Goal: Use online tool/utility

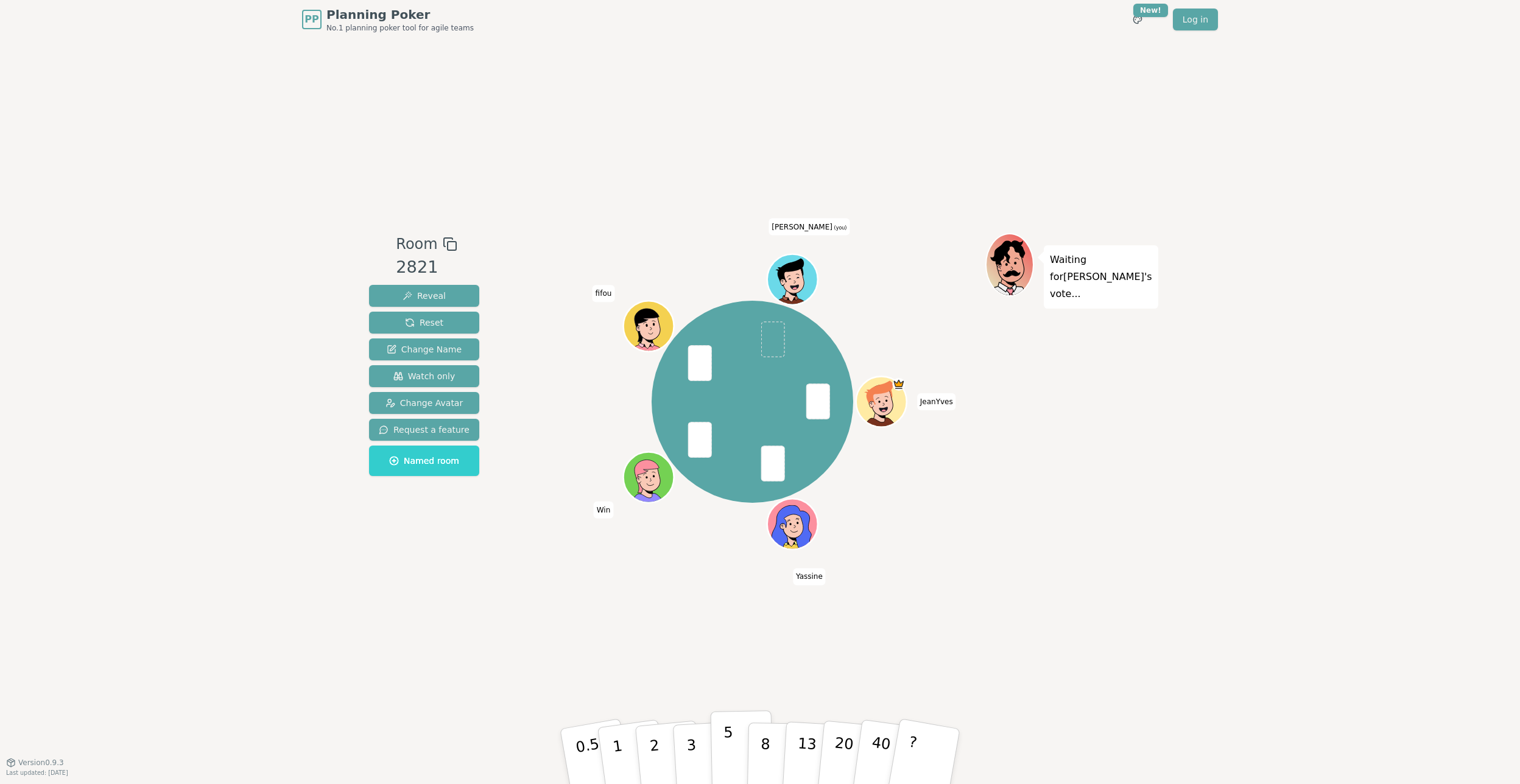
click at [728, 749] on p "5" at bounding box center [728, 757] width 10 height 66
click at [622, 742] on button "1" at bounding box center [632, 756] width 73 height 99
click at [727, 741] on p "5" at bounding box center [728, 757] width 10 height 66
click at [727, 739] on p "5" at bounding box center [728, 757] width 10 height 66
click at [160, 370] on div "PP Planning Poker No.1 planning poker tool for agile teams Toggle theme New! Lo…" at bounding box center [760, 392] width 1520 height 784
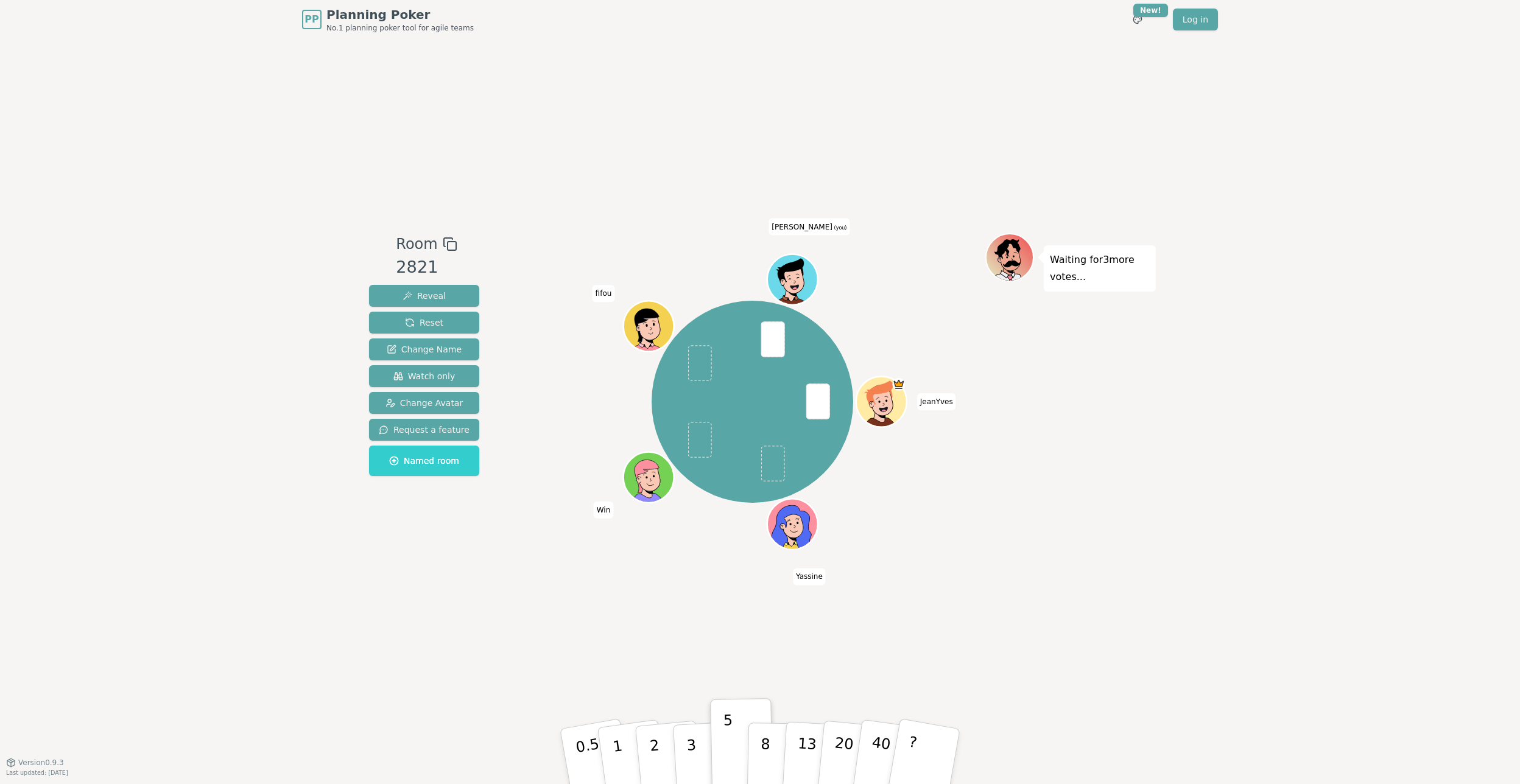
click at [413, 634] on div "Room 2821 Reveal Reset Change Name Watch only Change Avatar Request a feature N…" at bounding box center [760, 400] width 792 height 723
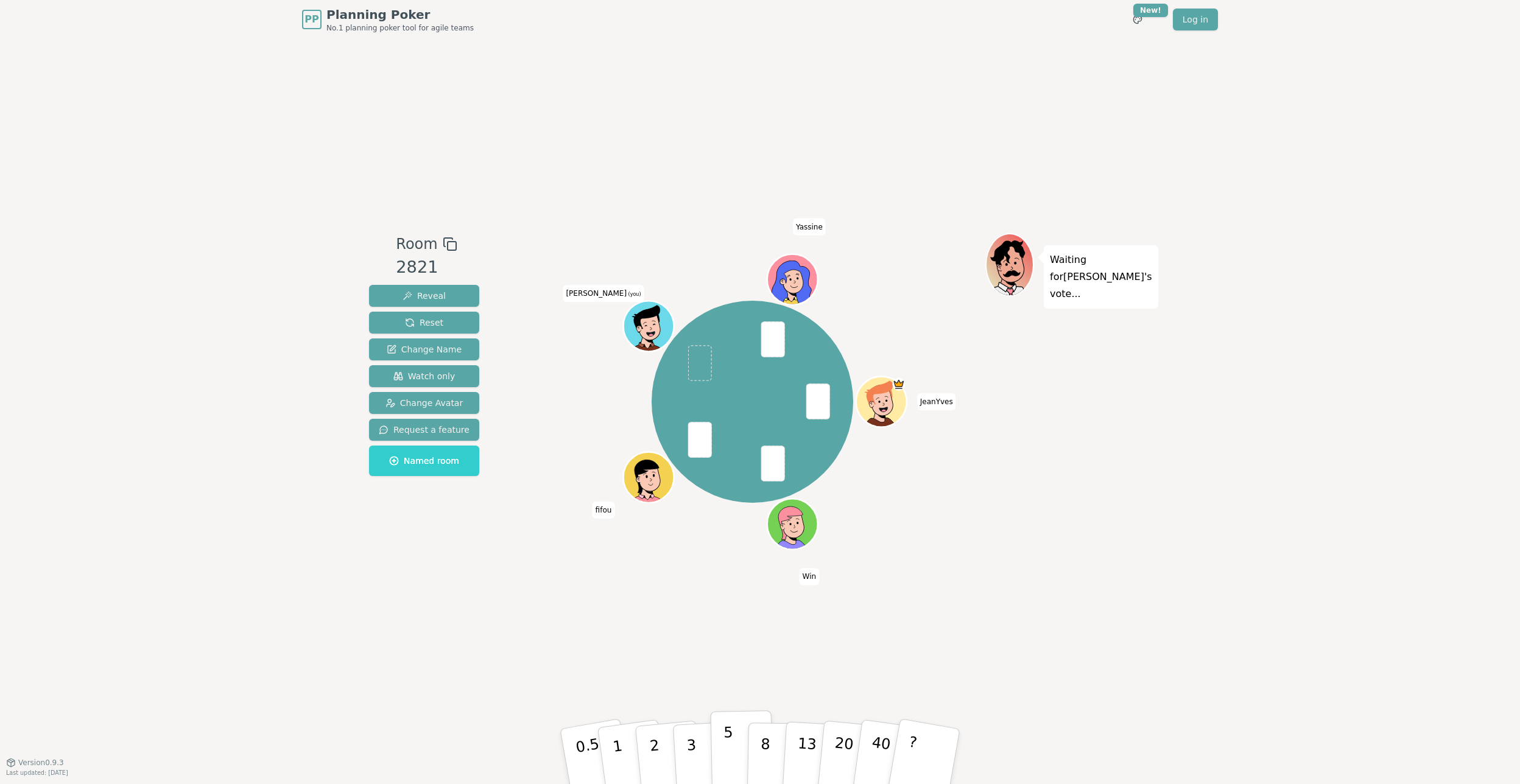
click at [716, 751] on button "5" at bounding box center [742, 757] width 62 height 93
click at [696, 737] on button "3" at bounding box center [705, 756] width 67 height 95
click at [749, 192] on div "Room 2821 Reveal Reset Change Name Watch only Change Avatar Request a feature N…" at bounding box center [760, 400] width 792 height 723
click at [695, 742] on button "3" at bounding box center [705, 756] width 67 height 95
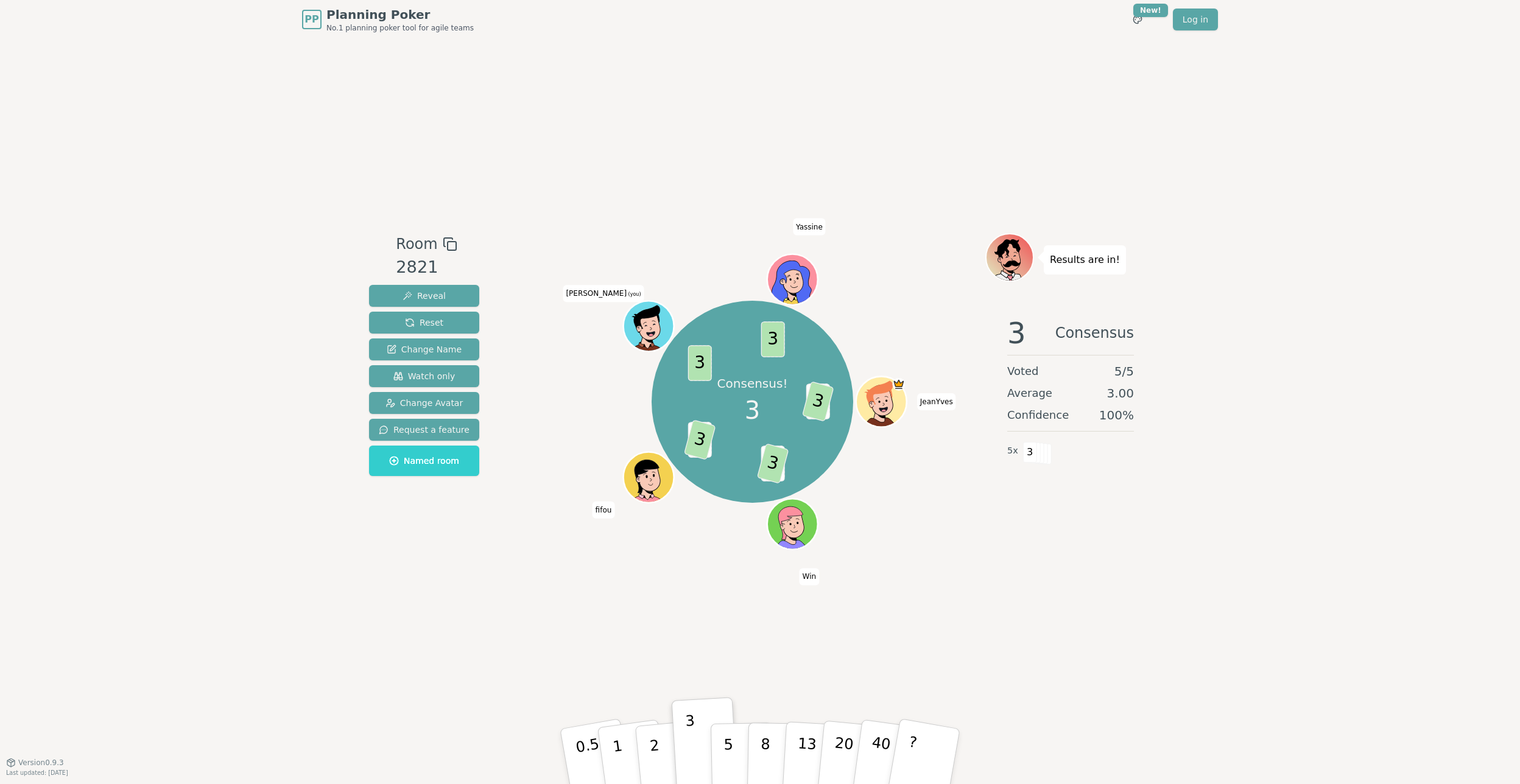
click at [1305, 208] on div "PP Planning Poker No.1 planning poker tool for agile teams Toggle theme New! Lo…" at bounding box center [760, 392] width 1520 height 784
click at [1431, 46] on div "PP Planning Poker No.1 planning poker tool for agile teams Toggle theme New! Lo…" at bounding box center [760, 392] width 1520 height 784
